Goal: Task Accomplishment & Management: Manage account settings

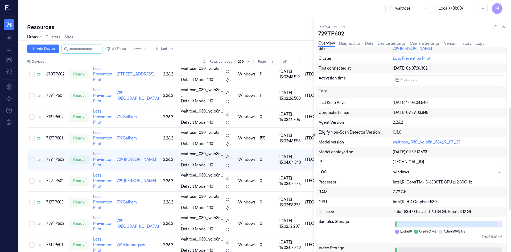
scroll to position [101, 0]
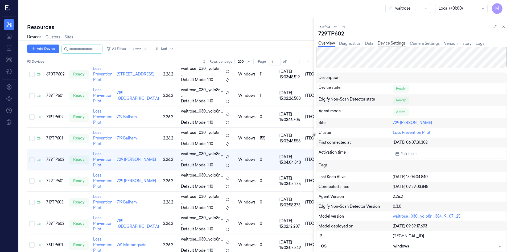
click at [390, 41] on link "Device Settings" at bounding box center [392, 43] width 28 height 6
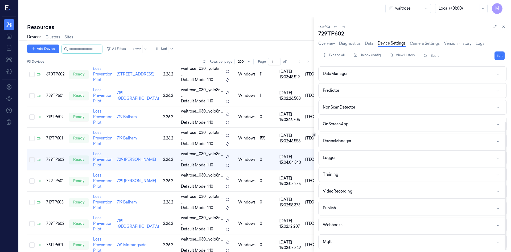
scroll to position [83, 0]
click at [348, 191] on div "VideoRecording" at bounding box center [338, 191] width 30 height 6
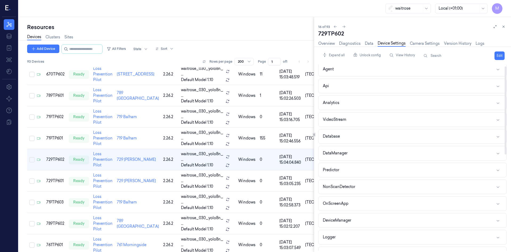
scroll to position [0, 0]
click at [344, 124] on div "VideoStream" at bounding box center [334, 123] width 23 height 6
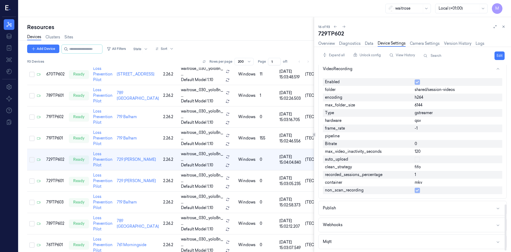
scroll to position [562, 0]
click at [369, 204] on button "Publish" at bounding box center [413, 207] width 188 height 14
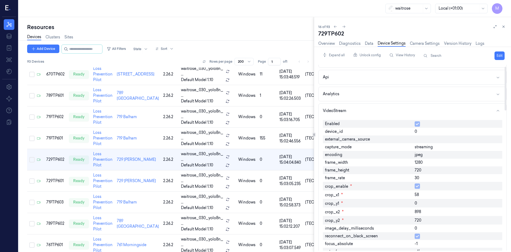
scroll to position [0, 0]
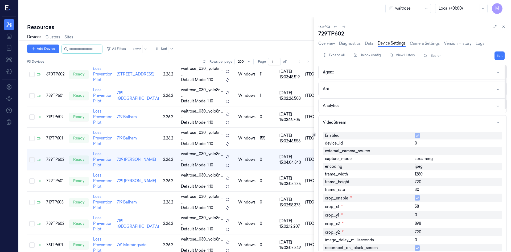
click at [330, 73] on div "Agent" at bounding box center [328, 72] width 11 height 6
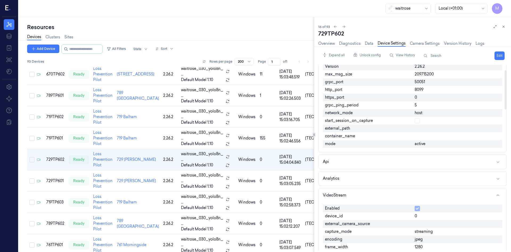
scroll to position [27, 0]
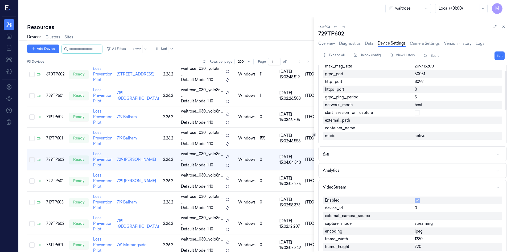
click at [362, 156] on button "Api" at bounding box center [413, 153] width 188 height 14
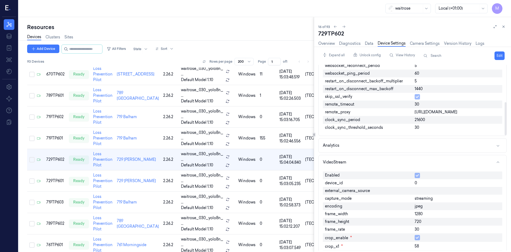
scroll to position [213, 0]
click at [379, 144] on button "Analytics" at bounding box center [413, 145] width 188 height 14
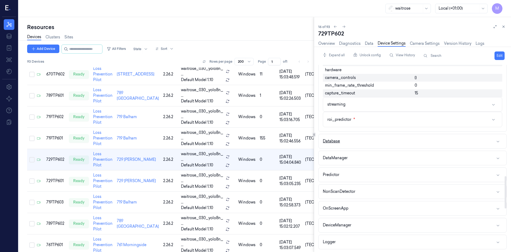
scroll to position [639, 0]
click at [364, 103] on button "streaming" at bounding box center [412, 102] width 179 height 14
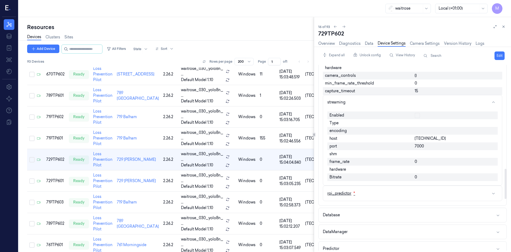
click at [381, 191] on button "roi_predictor *" at bounding box center [412, 193] width 179 height 15
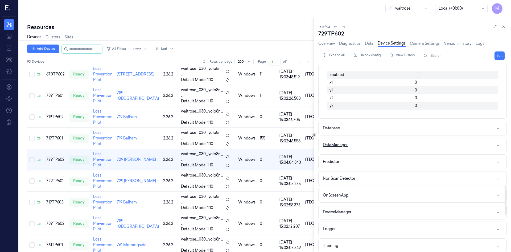
scroll to position [772, 0]
click at [362, 127] on button "Database" at bounding box center [413, 127] width 188 height 14
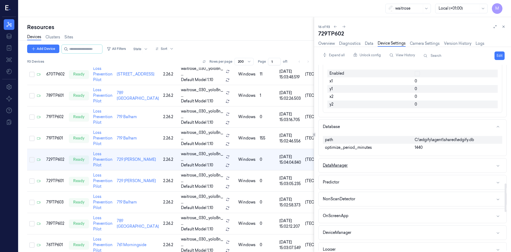
click at [375, 165] on button "DataManager" at bounding box center [413, 165] width 188 height 14
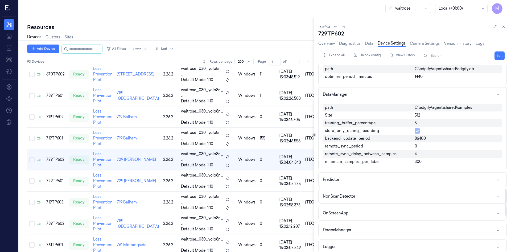
scroll to position [852, 0]
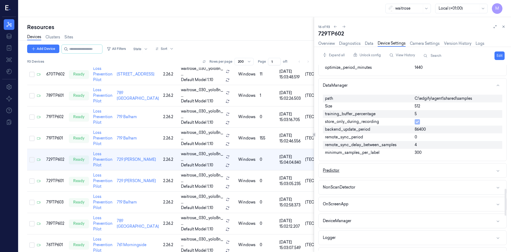
click at [383, 169] on button "Predictor" at bounding box center [413, 170] width 188 height 14
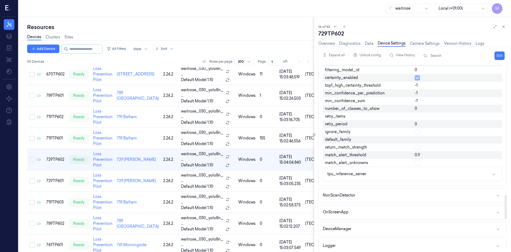
scroll to position [1012, 0]
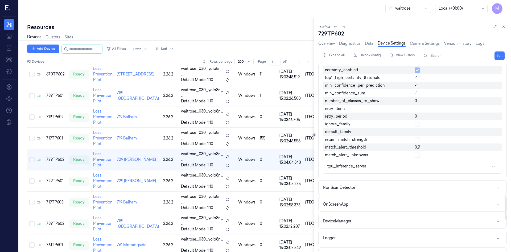
click at [385, 167] on button "tpu_inference_server" at bounding box center [412, 166] width 179 height 14
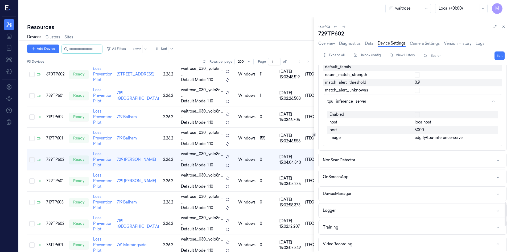
scroll to position [1091, 0]
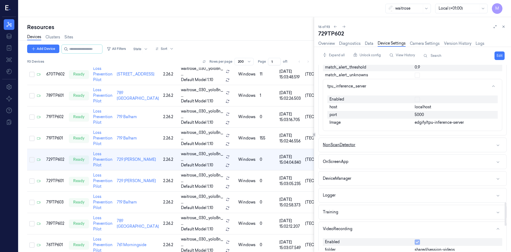
click at [385, 145] on button "NonScanDetector" at bounding box center [413, 145] width 188 height 14
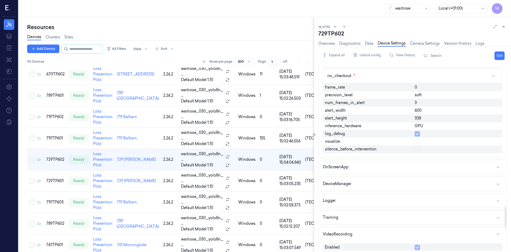
scroll to position [1224, 0]
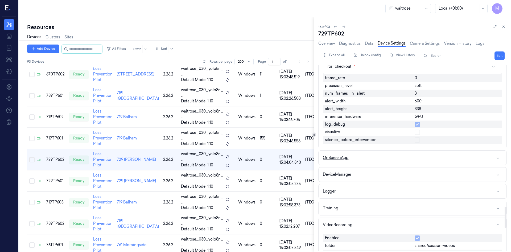
click at [379, 158] on button "OnScreenApp" at bounding box center [413, 157] width 188 height 14
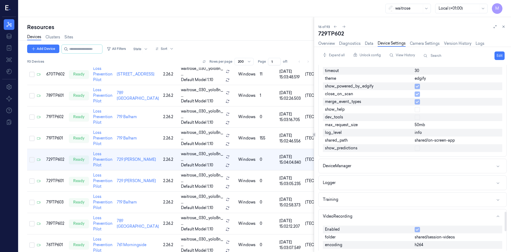
scroll to position [1411, 0]
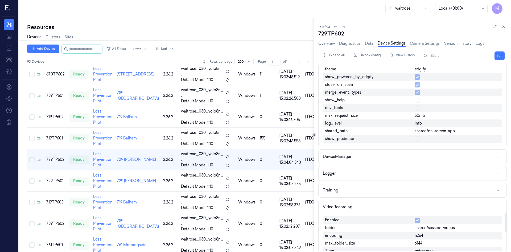
click at [388, 157] on button "DeviceManager" at bounding box center [413, 156] width 188 height 14
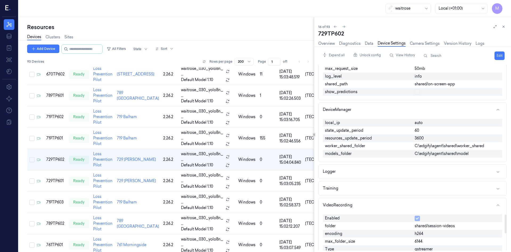
scroll to position [1464, 0]
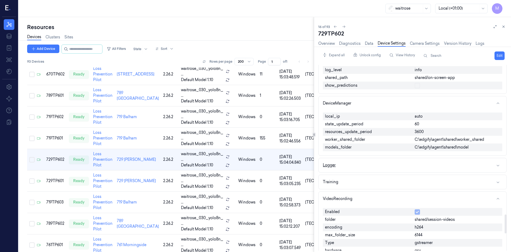
click at [387, 162] on button "Logger" at bounding box center [413, 165] width 188 height 14
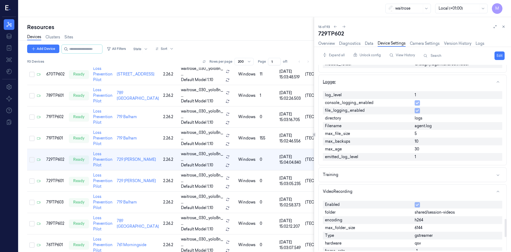
scroll to position [1571, 0]
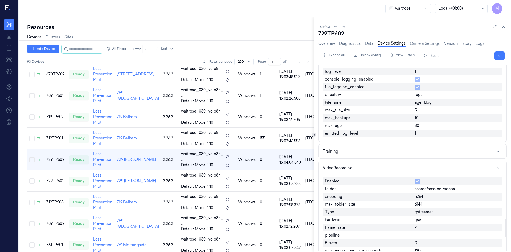
click at [391, 153] on button "Training" at bounding box center [413, 151] width 188 height 14
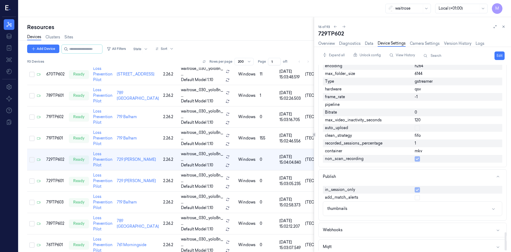
scroll to position [1721, 0]
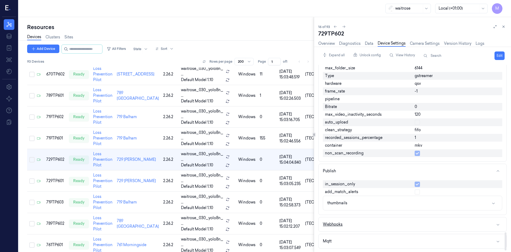
click at [371, 225] on button "Webhooks" at bounding box center [413, 224] width 188 height 14
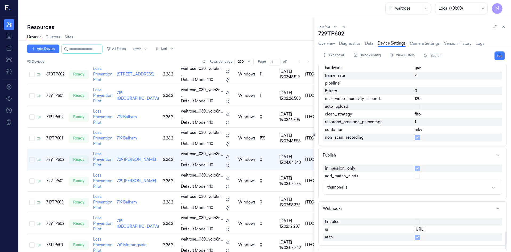
scroll to position [1750, 0]
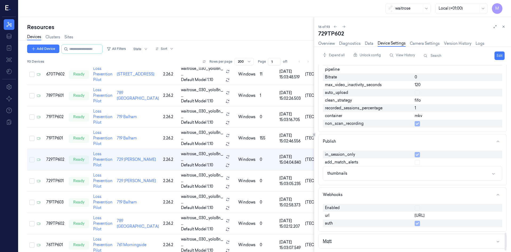
drag, startPoint x: 348, startPoint y: 242, endPoint x: 355, endPoint y: 234, distance: 10.2
click at [348, 242] on button "Mqtt" at bounding box center [413, 241] width 188 height 14
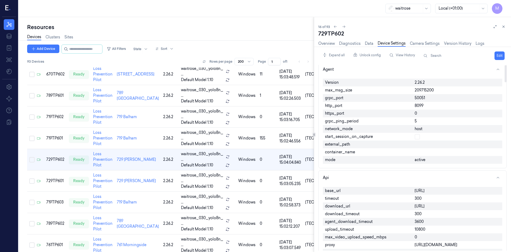
scroll to position [0, 0]
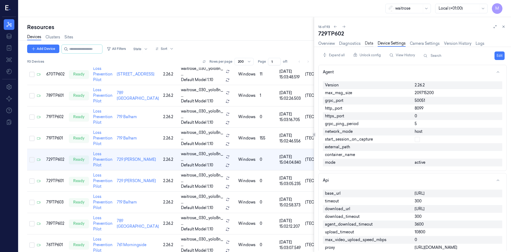
click at [368, 43] on link "Data" at bounding box center [369, 43] width 9 height 6
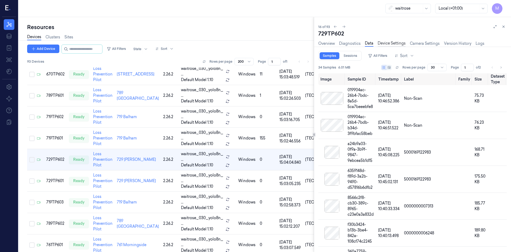
click at [393, 43] on link "Device Settings" at bounding box center [392, 43] width 28 height 6
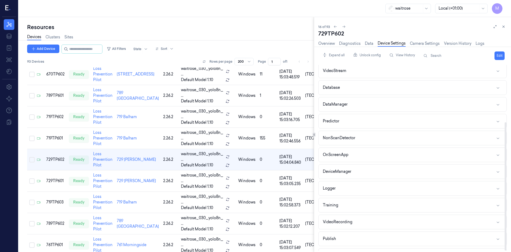
scroll to position [83, 0]
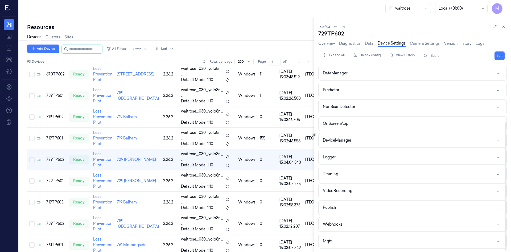
click at [347, 139] on div "DeviceManager" at bounding box center [337, 140] width 28 height 6
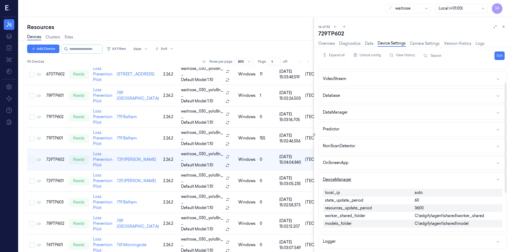
scroll to position [30, 0]
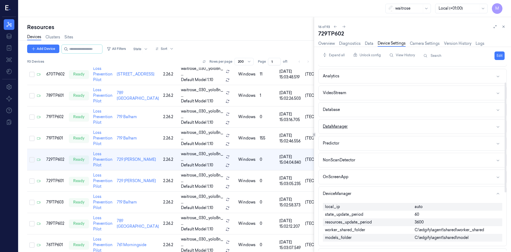
click at [350, 125] on button "DataManager" at bounding box center [413, 126] width 188 height 14
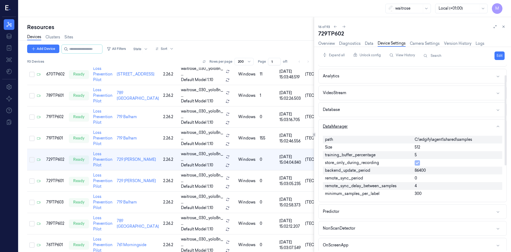
scroll to position [0, 0]
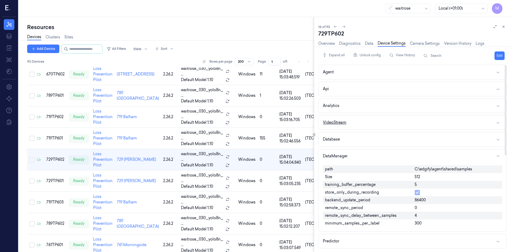
click at [344, 120] on div "VideoStream" at bounding box center [334, 123] width 23 height 6
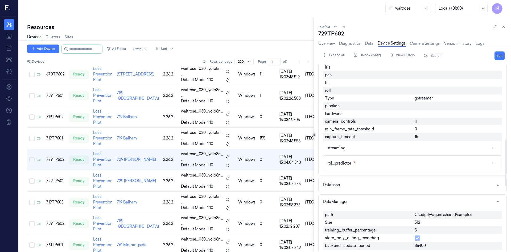
scroll to position [319, 0]
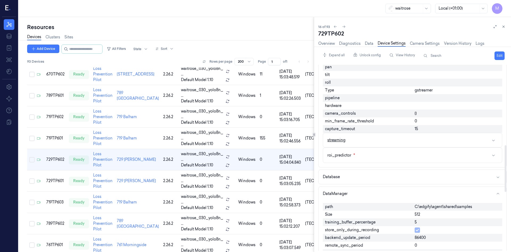
click at [362, 143] on button "streaming" at bounding box center [412, 140] width 179 height 14
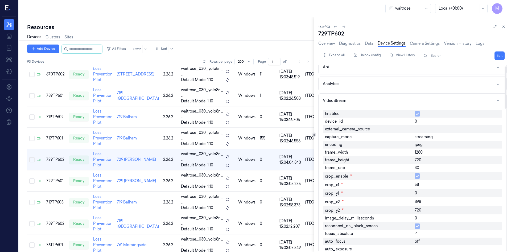
scroll to position [0, 0]
